Goal: Task Accomplishment & Management: Manage account settings

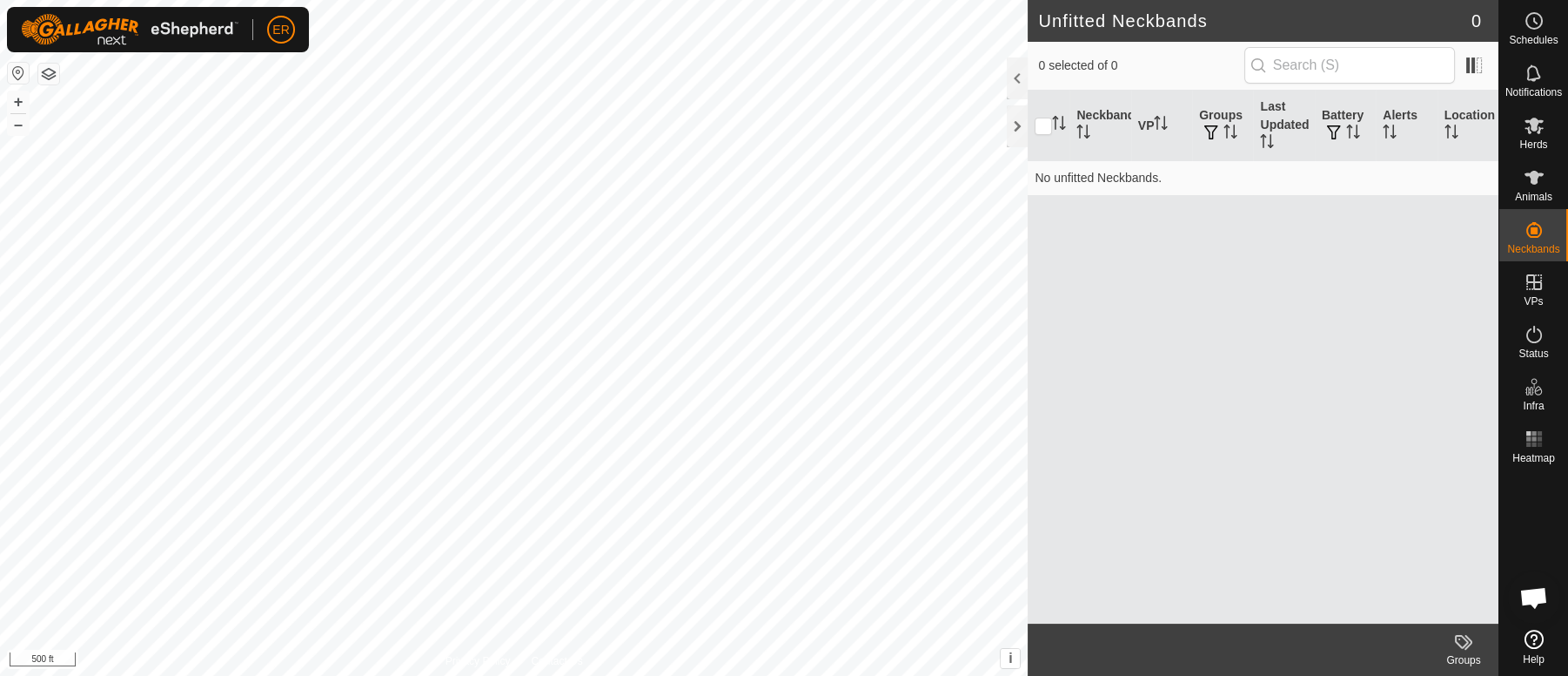
scroll to position [14458, 0]
click at [20, 97] on button "+" at bounding box center [18, 101] width 20 height 20
click at [17, 101] on button "+" at bounding box center [18, 101] width 20 height 20
click at [1537, 177] on icon at bounding box center [1534, 178] width 20 height 20
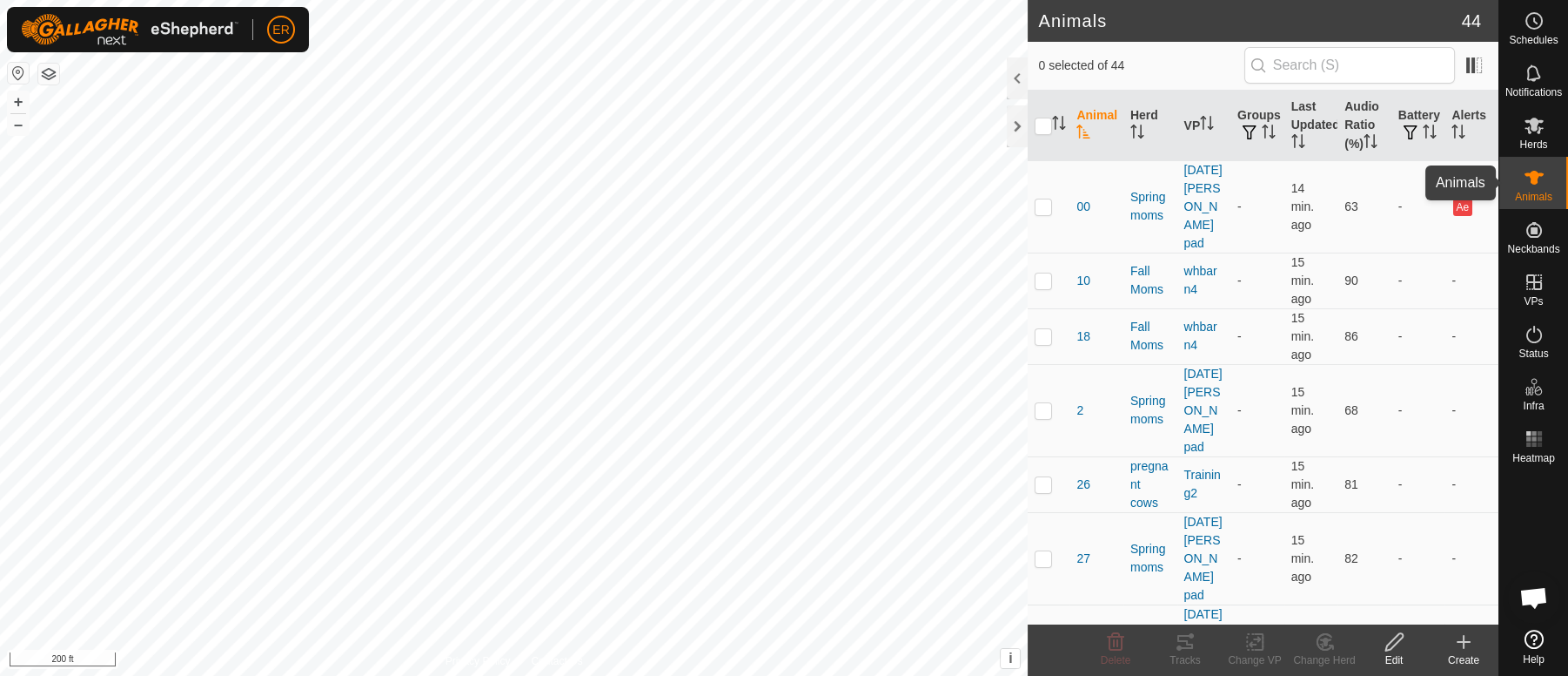
click at [1537, 177] on icon at bounding box center [1534, 178] width 20 height 20
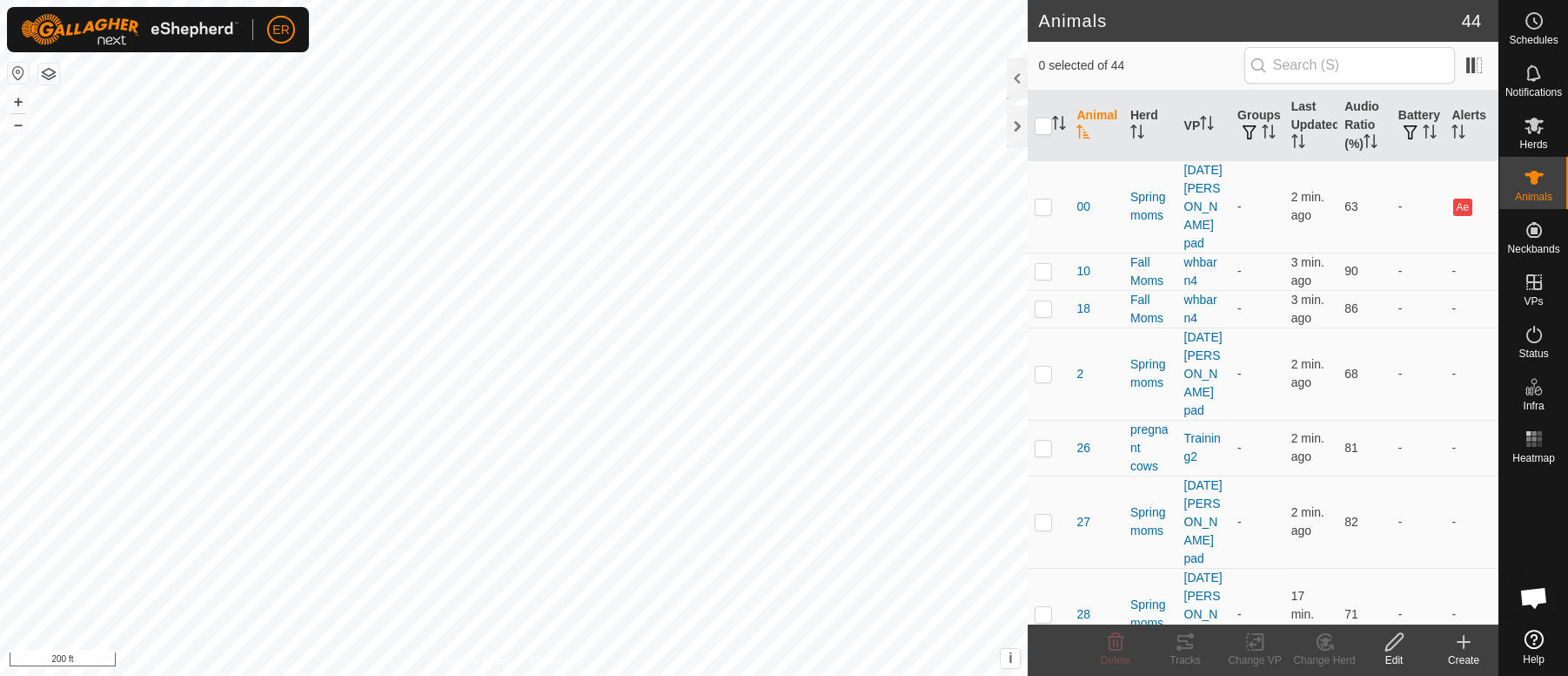
scroll to position [14458, 0]
click at [314, 136] on link "Logout" at bounding box center [360, 134] width 172 height 28
